Goal: Task Accomplishment & Management: Manage account settings

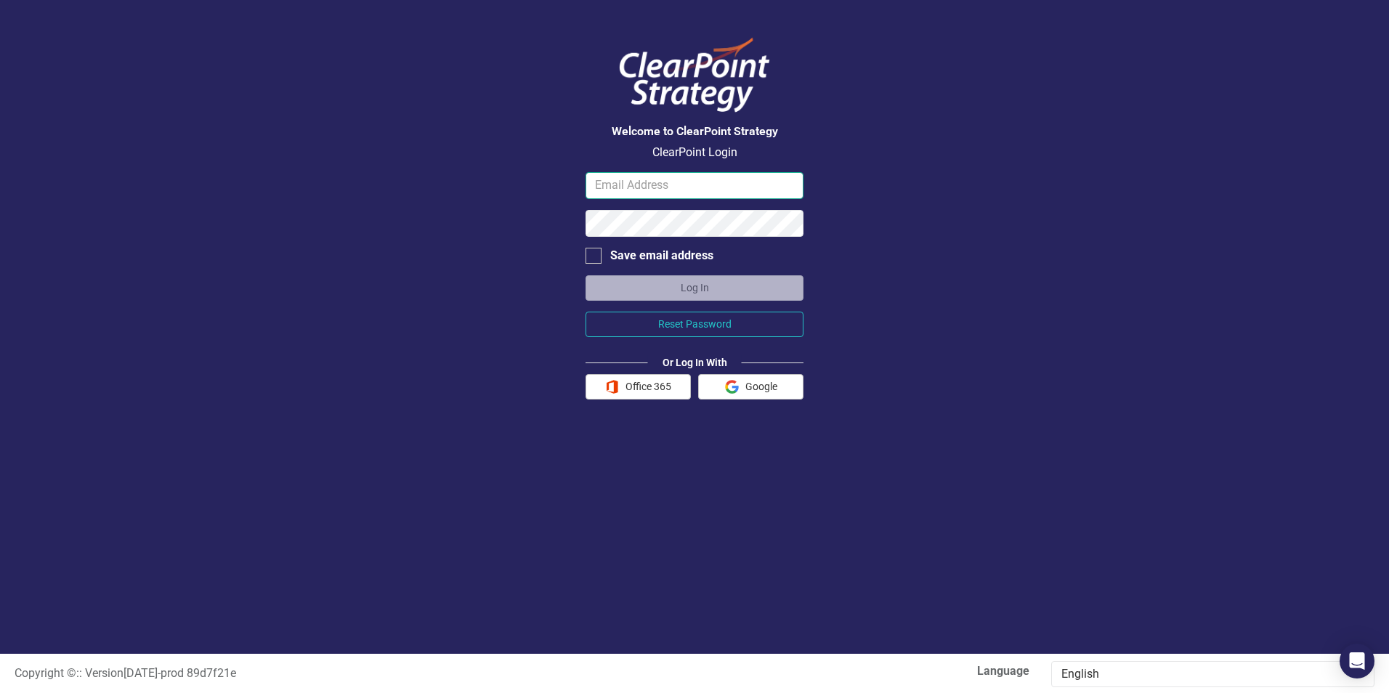
click at [607, 181] on input "email" at bounding box center [695, 185] width 218 height 27
click at [586, 275] on button "Log In" at bounding box center [695, 287] width 218 height 25
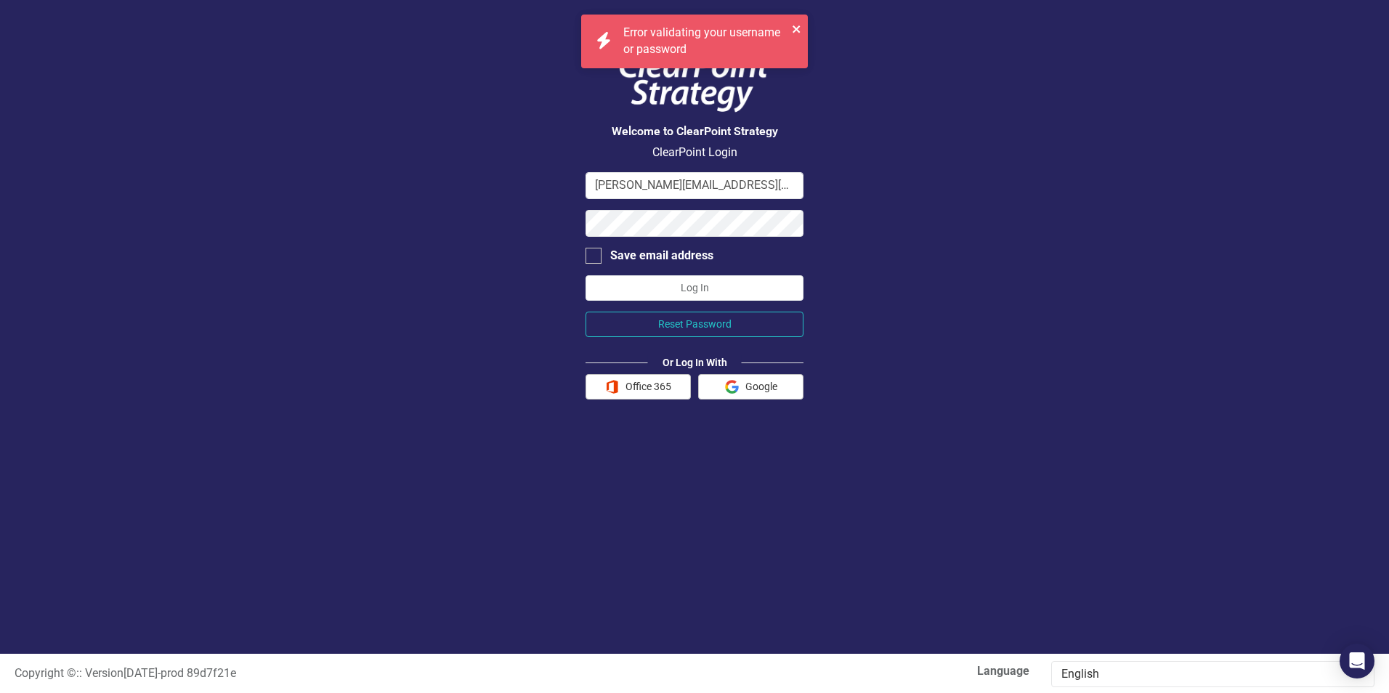
click at [798, 28] on icon "close" at bounding box center [796, 28] width 7 height 7
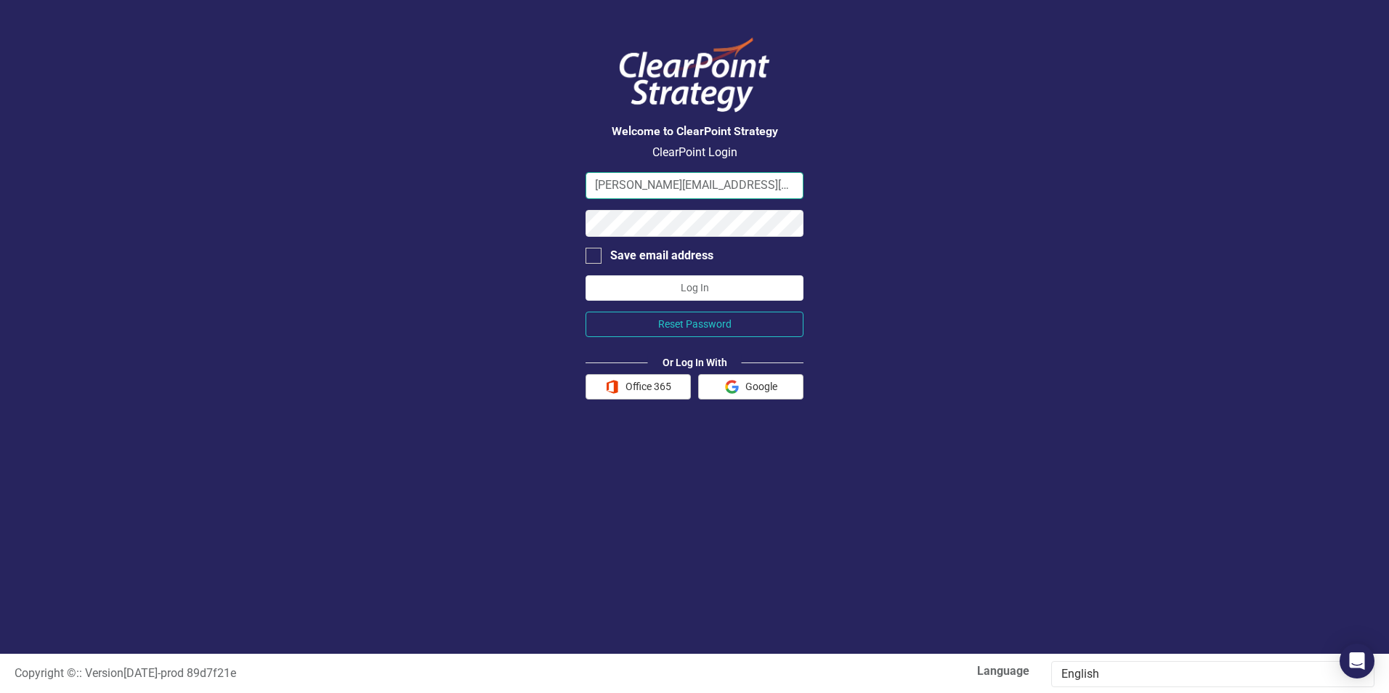
click at [671, 187] on input "[PERSON_NAME][EMAIL_ADDRESS][PERSON_NAME][DOMAIN_NAME]" at bounding box center [695, 185] width 218 height 27
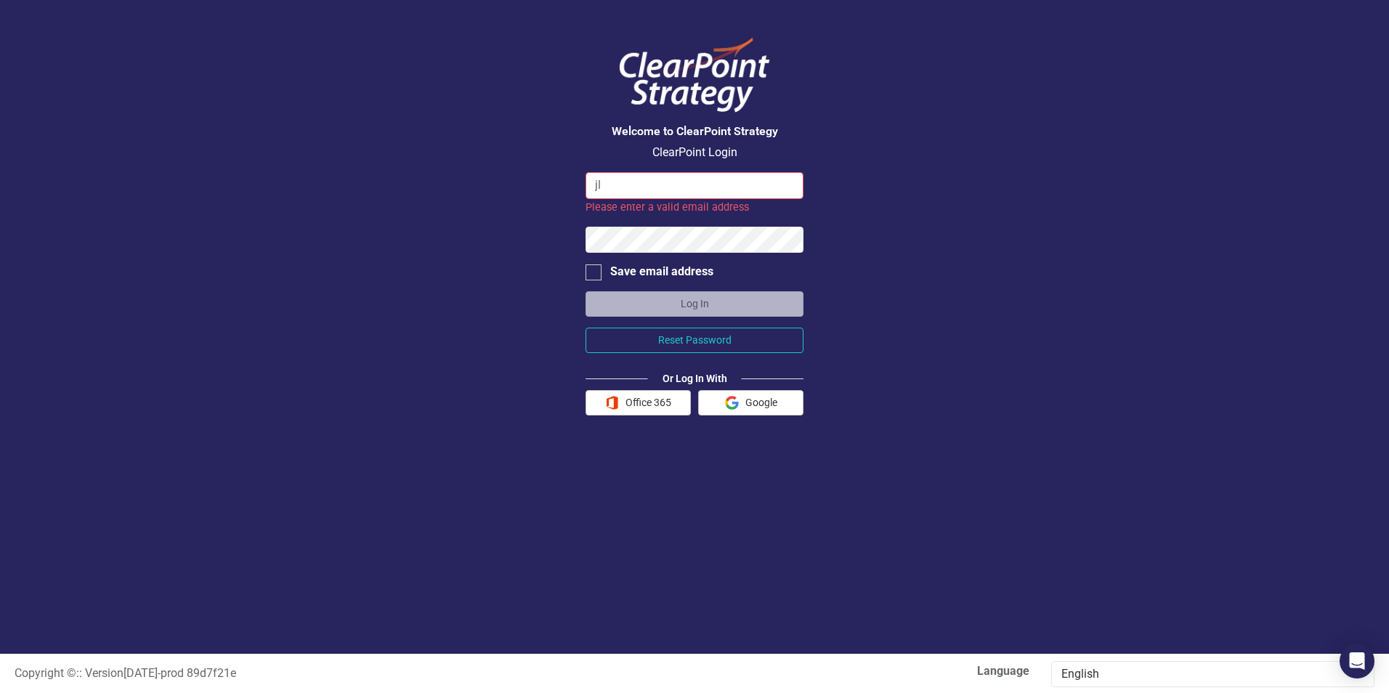
type input "[EMAIL_ADDRESS][DOMAIN_NAME]"
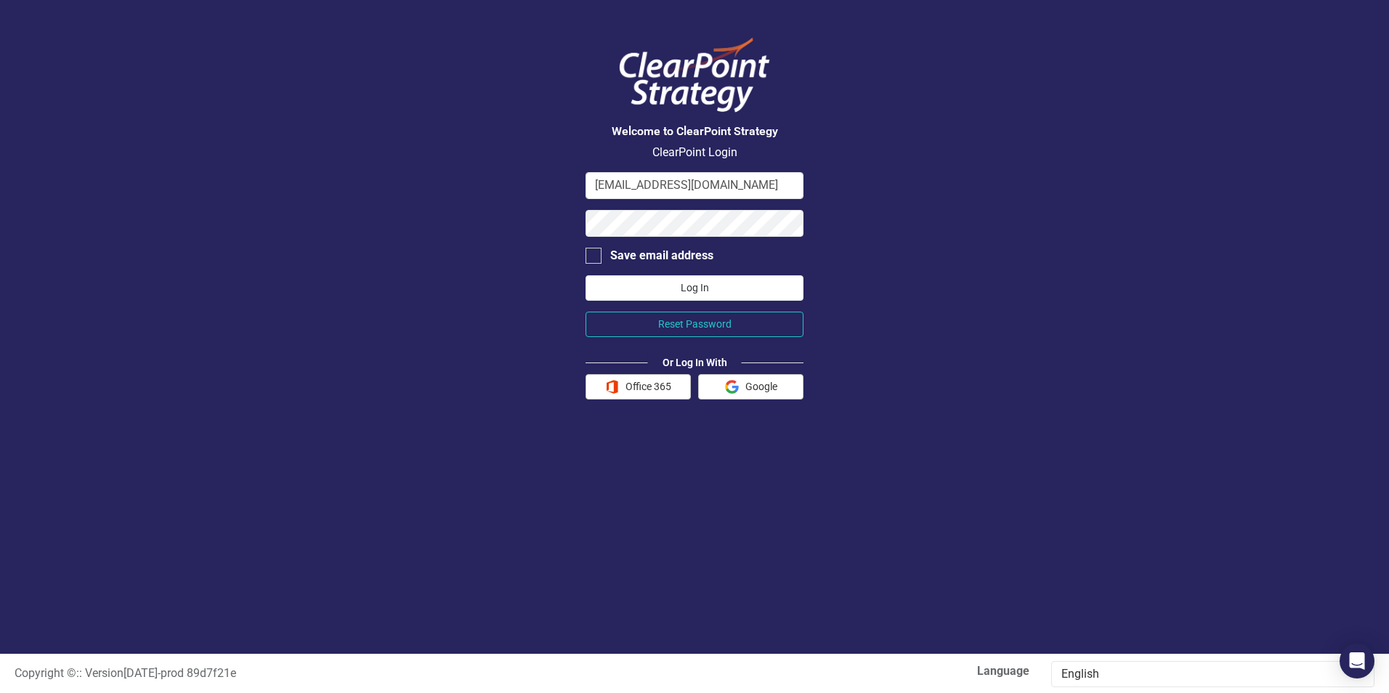
click at [679, 283] on button "Log In" at bounding box center [695, 287] width 218 height 25
